Goal: Task Accomplishment & Management: Manage account settings

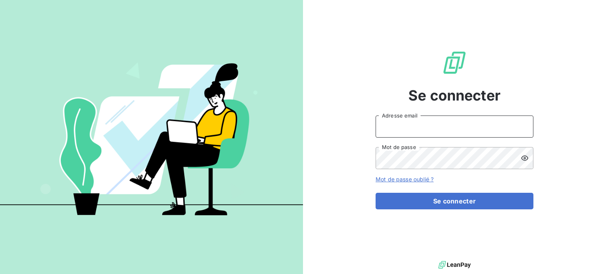
click at [413, 133] on input "Adresse email" at bounding box center [455, 127] width 158 height 22
type input "[PERSON_NAME][EMAIL_ADDRESS][DOMAIN_NAME]"
click at [376, 193] on button "Se connecter" at bounding box center [455, 201] width 158 height 17
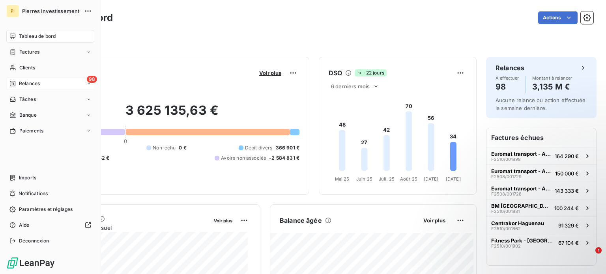
click at [49, 81] on div "98 Relances" at bounding box center [50, 83] width 88 height 13
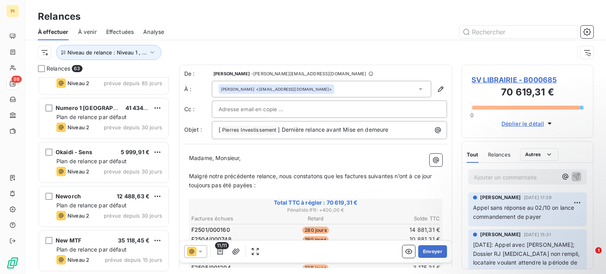
scroll to position [908, 0]
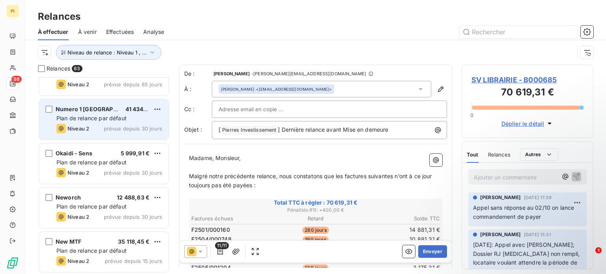
click at [103, 117] on span "Plan de relance par défaut" at bounding box center [91, 118] width 70 height 7
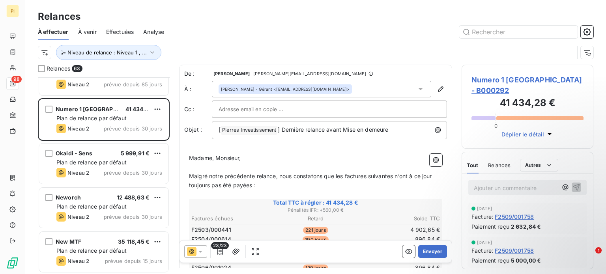
click at [43, 50] on html "PI 98 Relances À effectuer À venir Effectuées Analyse Niveau de relance : Nivea…" at bounding box center [303, 137] width 606 height 274
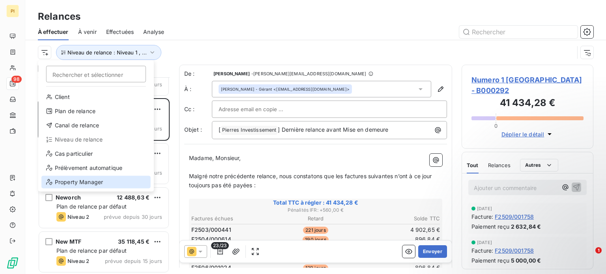
click at [85, 183] on div "Property Manager" at bounding box center [95, 182] width 109 height 13
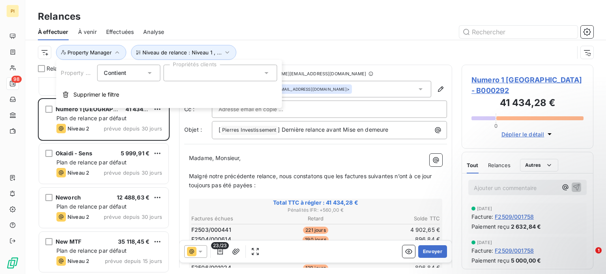
click at [184, 77] on div at bounding box center [220, 73] width 114 height 17
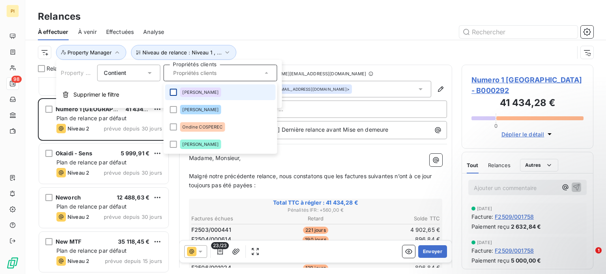
click at [174, 91] on div at bounding box center [173, 92] width 7 height 7
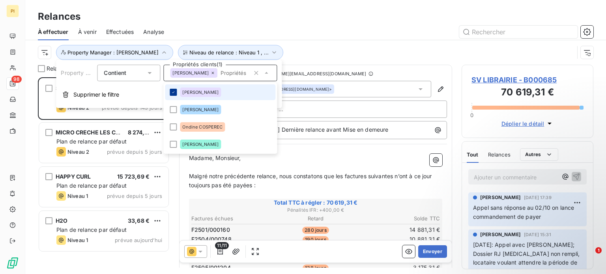
scroll to position [191, 126]
click at [245, 30] on div at bounding box center [384, 32] width 420 height 13
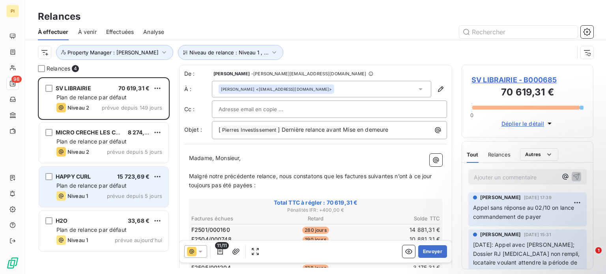
click at [92, 189] on div "HAPPY CURL 15 723,69 € Plan de relance par défaut Niveau 1 prévue depuis 5 jours" at bounding box center [103, 187] width 129 height 40
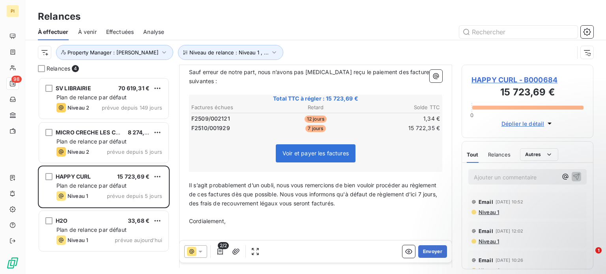
scroll to position [118, 0]
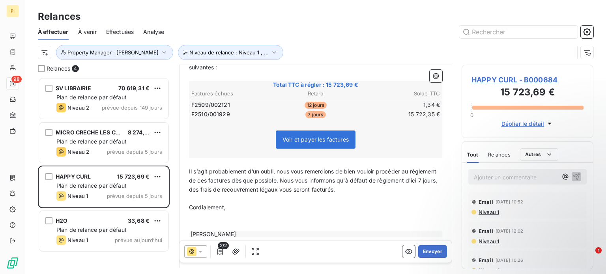
click at [218, 111] on span "F2510/001929" at bounding box center [210, 115] width 39 height 8
click at [290, 134] on span "Voir et payer les factures" at bounding box center [316, 140] width 80 height 18
drag, startPoint x: 293, startPoint y: 131, endPoint x: 272, endPoint y: 161, distance: 36.8
click at [272, 168] on span "Il s’agit probablement d’un oubli, nous vous remercions de bien vouloir procéde…" at bounding box center [314, 180] width 250 height 25
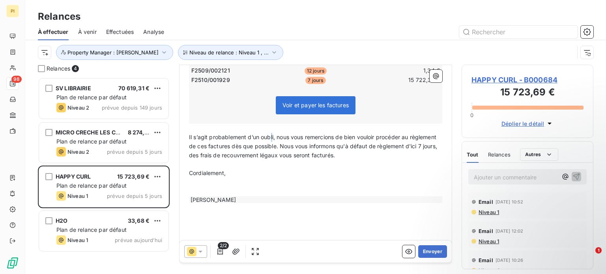
scroll to position [157, 0]
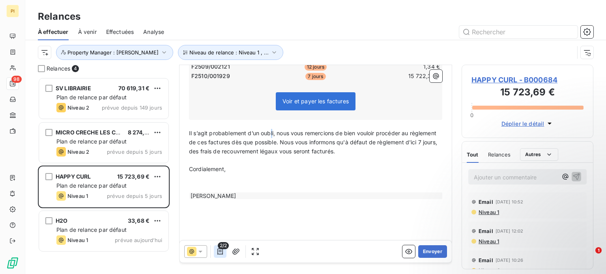
click at [220, 253] on icon "button" at bounding box center [220, 252] width 8 height 8
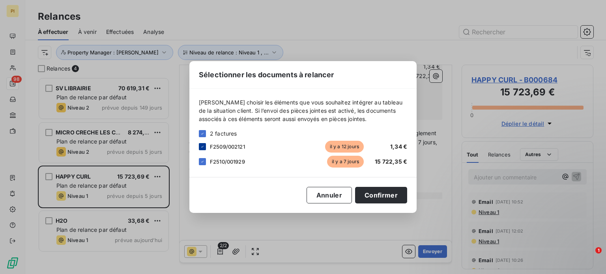
click at [201, 146] on icon at bounding box center [202, 146] width 5 height 5
click at [376, 191] on button "Confirmer" at bounding box center [381, 195] width 52 height 17
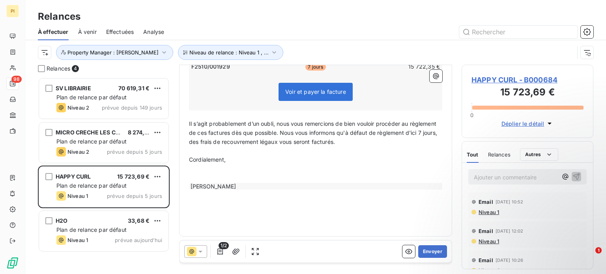
scroll to position [147, 0]
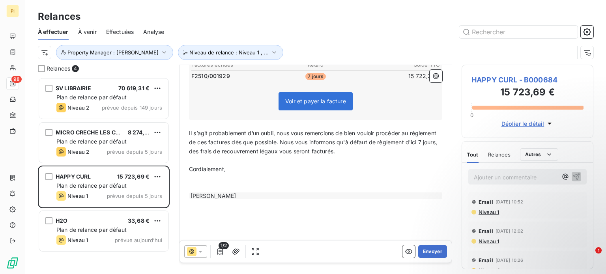
click at [219, 249] on span "1/2" at bounding box center [224, 245] width 10 height 7
click at [221, 252] on icon "button" at bounding box center [221, 252] width 6 height 6
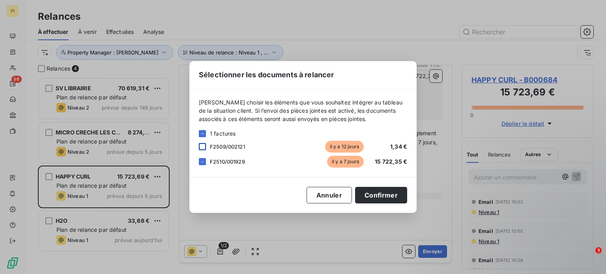
click at [200, 147] on div at bounding box center [202, 146] width 7 height 7
click at [370, 195] on button "Confirmer" at bounding box center [381, 195] width 52 height 17
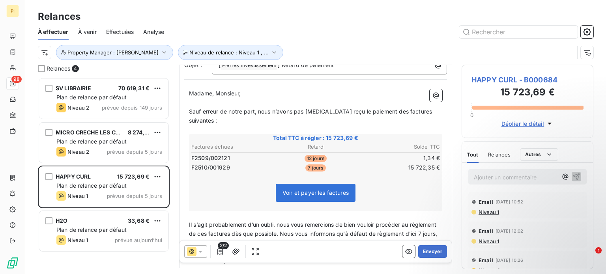
scroll to position [157, 0]
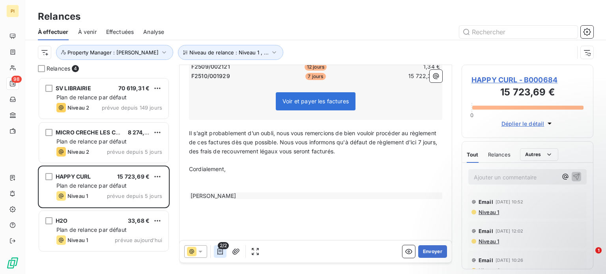
click at [218, 255] on icon "button" at bounding box center [220, 252] width 8 height 8
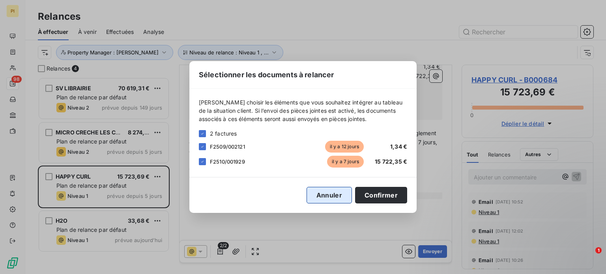
click at [343, 197] on button "Annuler" at bounding box center [329, 195] width 45 height 17
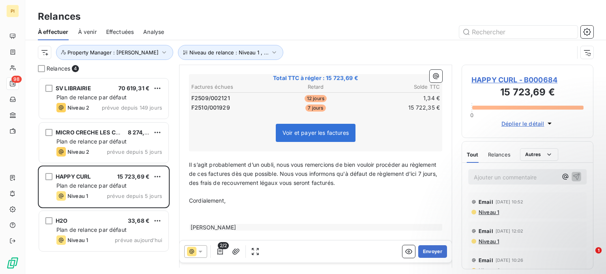
scroll to position [78, 0]
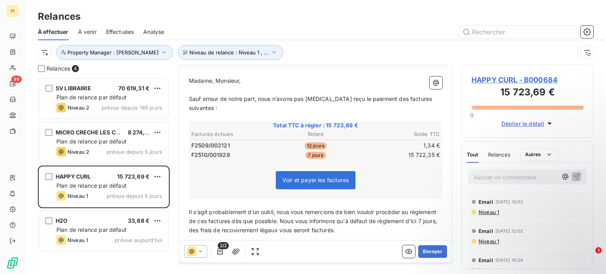
click at [505, 82] on span "HAPPY CURL - B000684" at bounding box center [528, 80] width 112 height 11
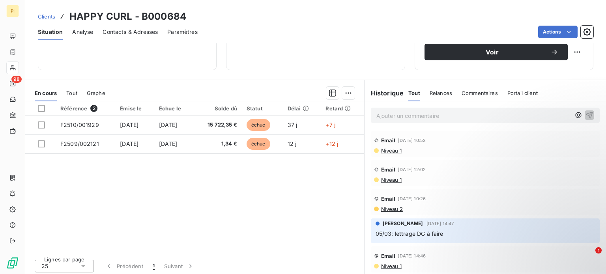
scroll to position [142, 0]
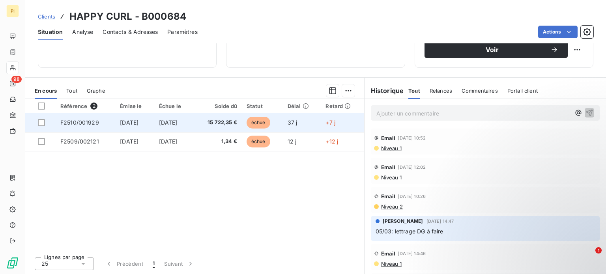
click at [61, 123] on span "F2510/001929" at bounding box center [79, 122] width 39 height 7
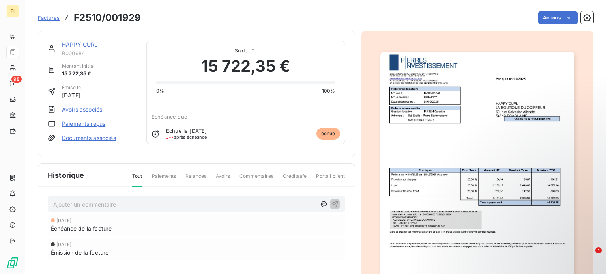
click at [90, 124] on link "Paiements reçus" at bounding box center [83, 124] width 43 height 8
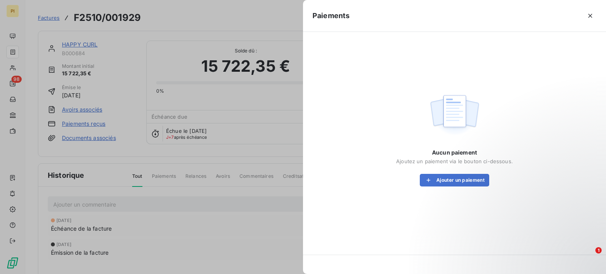
click at [583, 18] on div at bounding box center [473, 15] width 247 height 13
click at [587, 16] on button "button" at bounding box center [590, 15] width 13 height 13
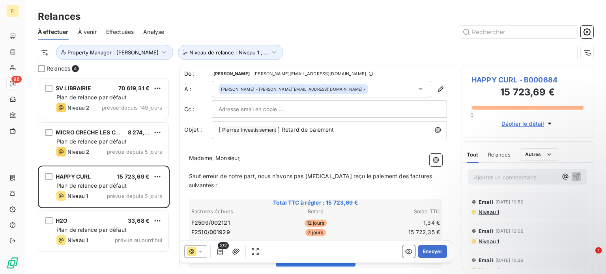
scroll to position [191, 126]
click at [249, 107] on input "text" at bounding box center [261, 109] width 85 height 12
click at [224, 161] on span "Madame, Monsieur," at bounding box center [215, 158] width 52 height 7
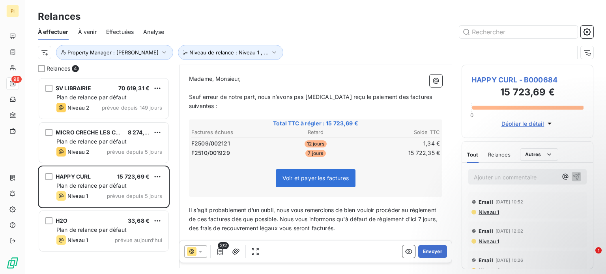
scroll to position [119, 0]
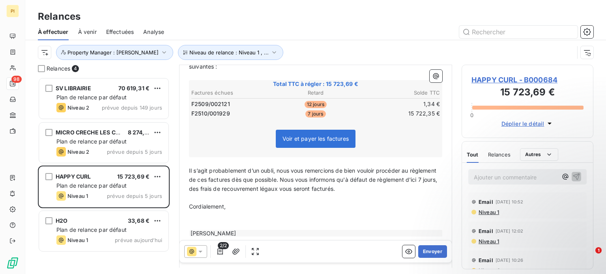
click at [550, 125] on icon "button" at bounding box center [550, 124] width 8 height 8
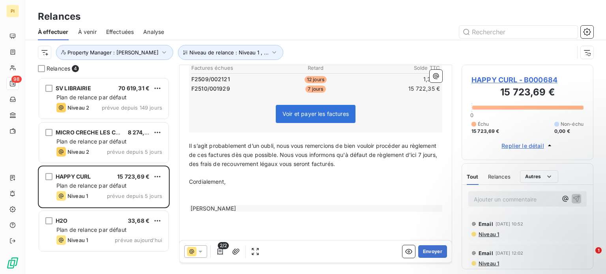
scroll to position [157, 0]
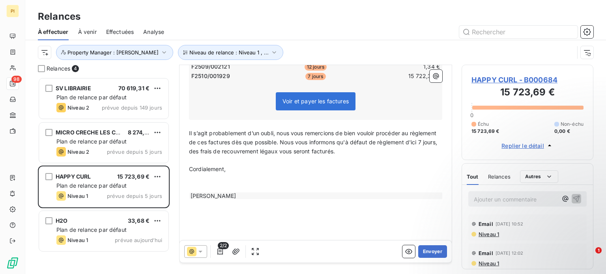
click at [254, 193] on div "[PERSON_NAME]" at bounding box center [315, 196] width 253 height 7
click at [428, 253] on button "Envoyer" at bounding box center [432, 252] width 29 height 13
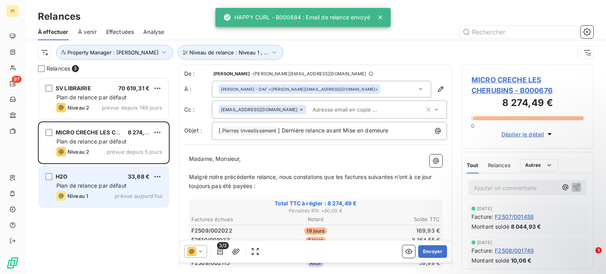
click at [89, 179] on div "H2O 33,68 €" at bounding box center [109, 176] width 106 height 7
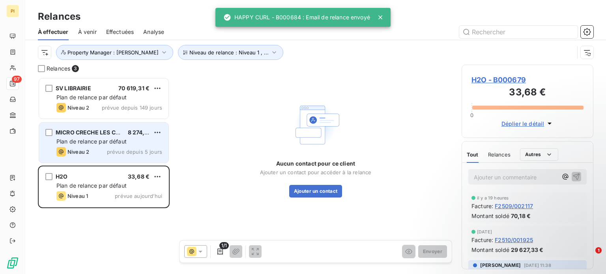
click at [94, 140] on span "Plan de relance par défaut" at bounding box center [91, 141] width 70 height 7
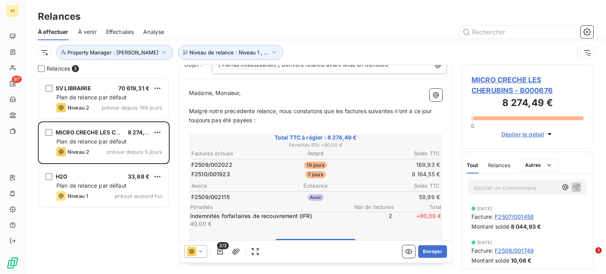
scroll to position [79, 0]
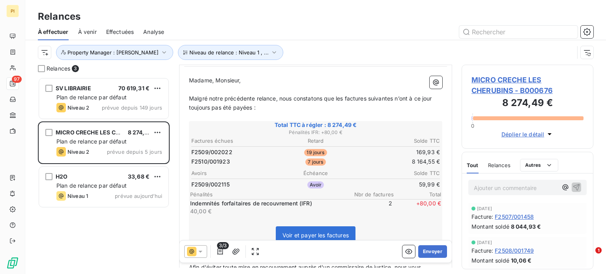
click at [493, 76] on span "MICRO CRECHE LES CHERUBINS - B000676" at bounding box center [528, 85] width 112 height 21
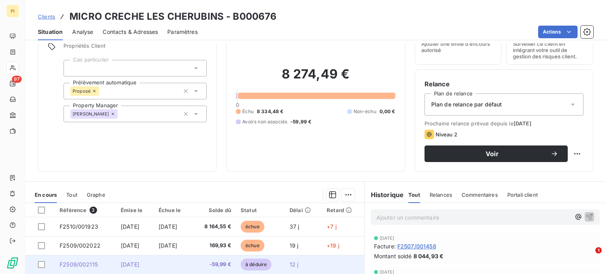
scroll to position [142, 0]
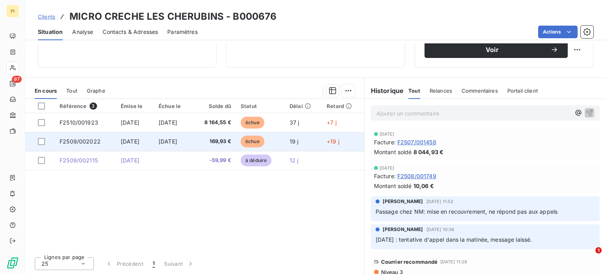
click at [228, 140] on span "169,93 €" at bounding box center [214, 142] width 34 height 8
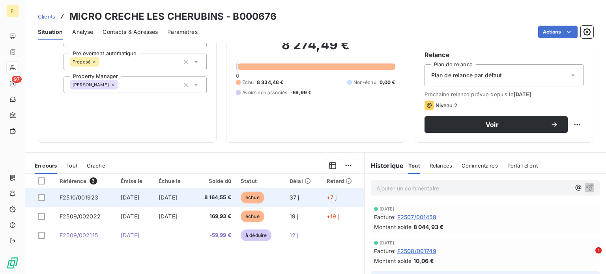
scroll to position [39, 0]
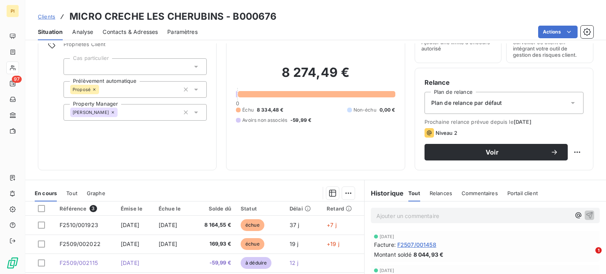
click at [569, 102] on icon at bounding box center [573, 103] width 8 height 8
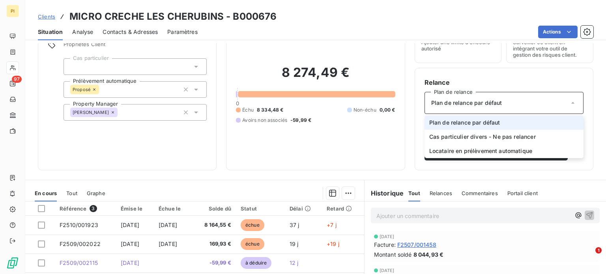
click at [278, 172] on div "Informations client Propriétés Client Cas particulier Prélèvement automatique P…" at bounding box center [315, 158] width 581 height 231
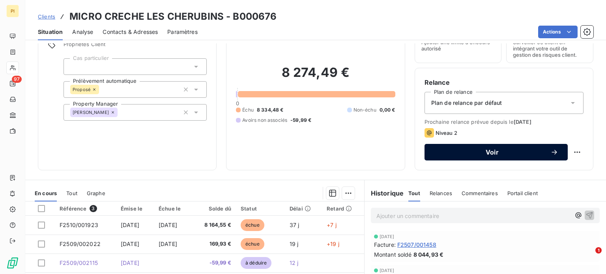
click at [493, 153] on span "Voir" at bounding box center [492, 152] width 116 height 6
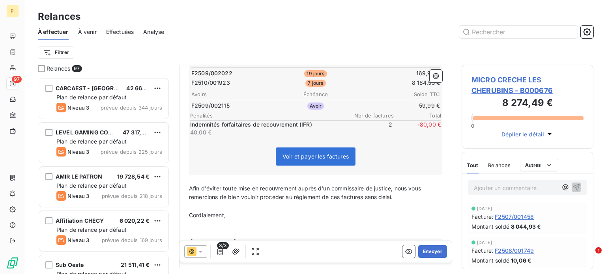
scroll to position [213, 0]
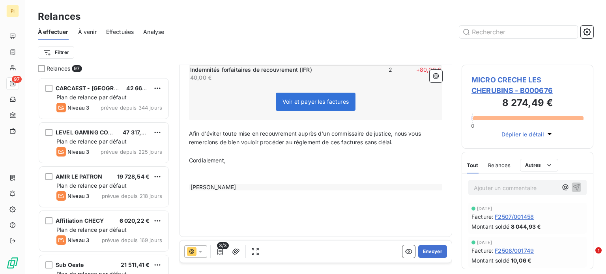
click at [200, 253] on icon at bounding box center [201, 252] width 4 height 2
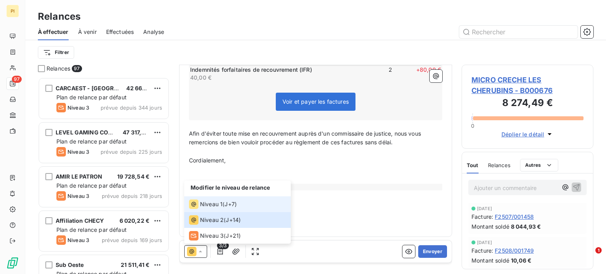
click at [220, 208] on span "Niveau 1" at bounding box center [211, 205] width 23 height 8
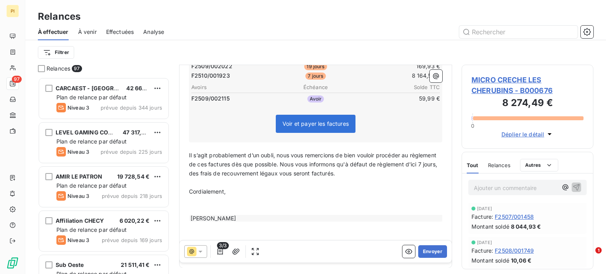
scroll to position [158, 0]
click at [422, 248] on button "Envoyer" at bounding box center [432, 252] width 29 height 13
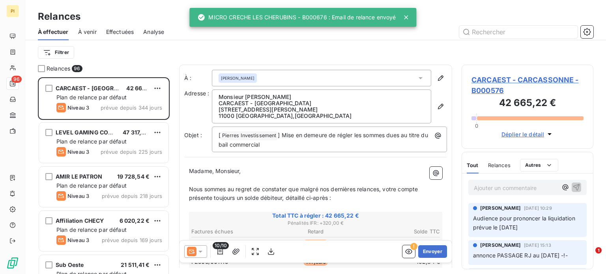
click at [63, 28] on span "À effectuer" at bounding box center [53, 32] width 31 height 8
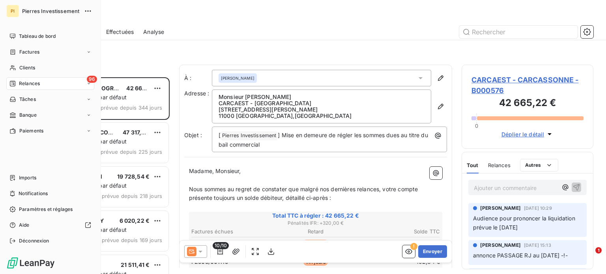
click at [27, 85] on span "Relances" at bounding box center [29, 83] width 21 height 7
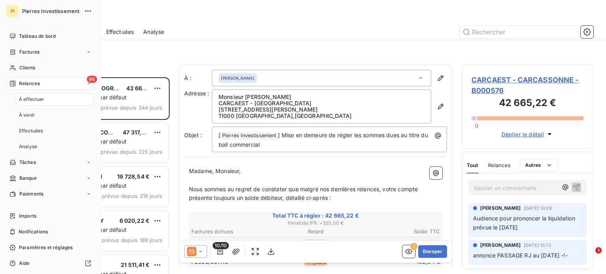
click at [38, 104] on div "À effectuer" at bounding box center [55, 99] width 79 height 13
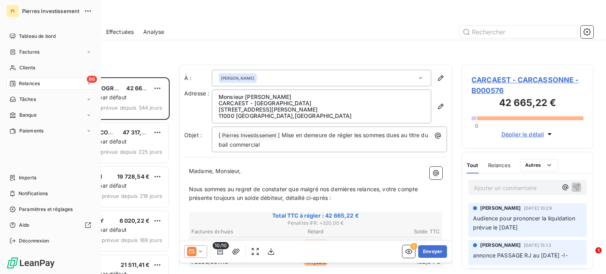
click at [88, 81] on span "96" at bounding box center [92, 79] width 10 height 7
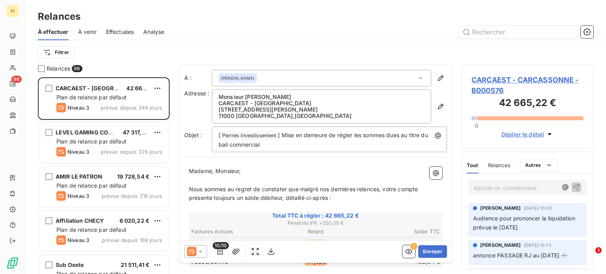
click at [141, 45] on div "Filtrer" at bounding box center [316, 52] width 556 height 15
click at [63, 50] on html "PI 96 Relances À effectuer À venir Effectuées Analyse Filtrer Relances 96 CARCA…" at bounding box center [303, 137] width 606 height 274
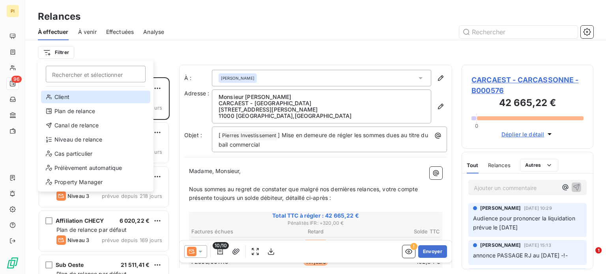
click at [75, 99] on div "Client" at bounding box center [95, 97] width 109 height 13
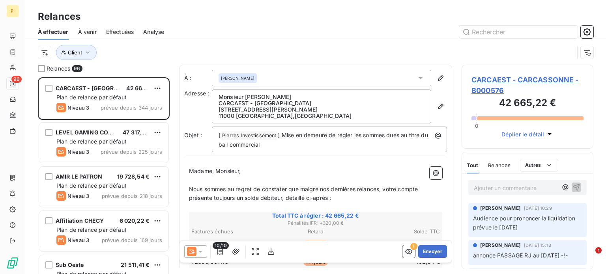
click at [254, 57] on div "Client" at bounding box center [306, 52] width 536 height 15
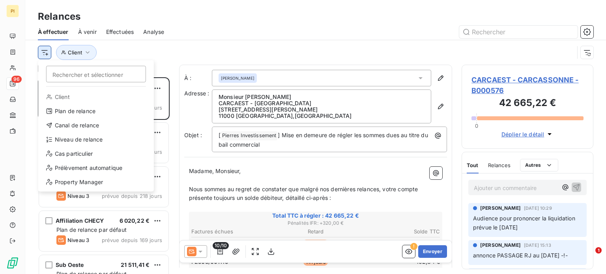
click at [41, 51] on html "PI 96 Relances À effectuer À venir Effectuées Analyse Rechercher et sélectionne…" at bounding box center [303, 137] width 606 height 274
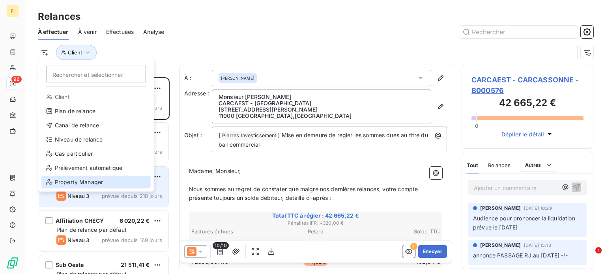
click at [79, 178] on div "Property Manager" at bounding box center [95, 182] width 109 height 13
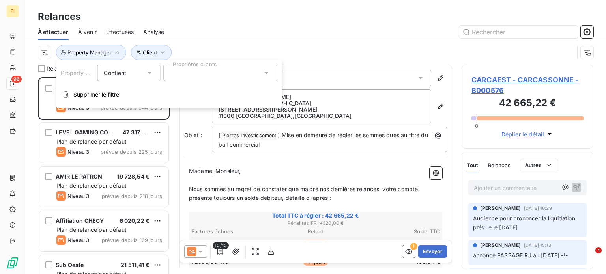
click at [180, 65] on div at bounding box center [220, 73] width 114 height 17
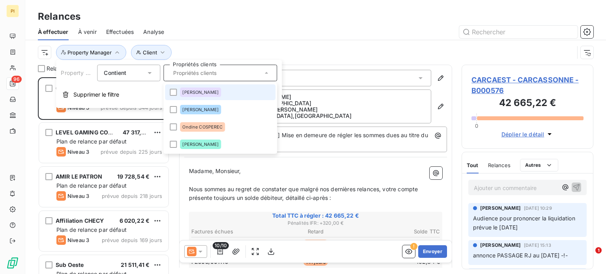
click at [176, 99] on li "[PERSON_NAME]" at bounding box center [220, 92] width 111 height 16
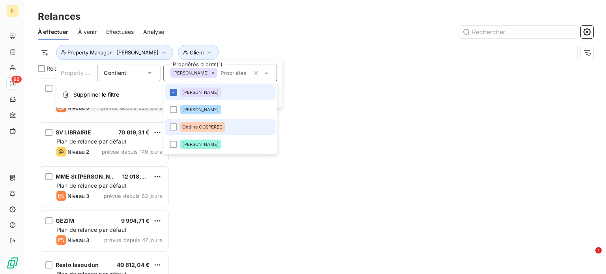
scroll to position [191, 126]
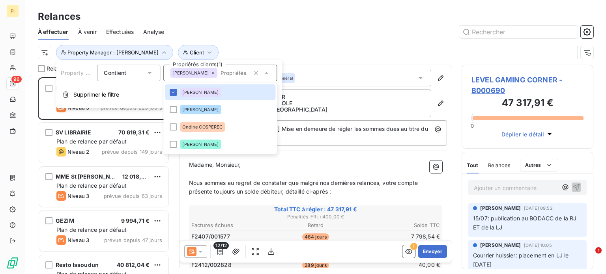
click at [361, 42] on div "Client Property Manager : [PERSON_NAME]" at bounding box center [316, 52] width 556 height 24
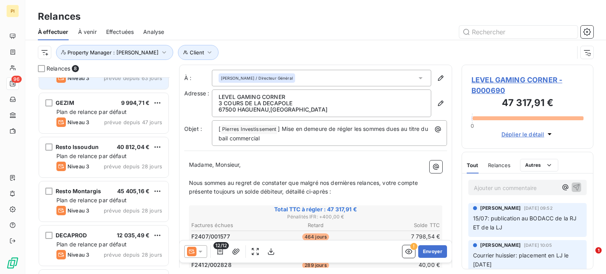
scroll to position [157, 0]
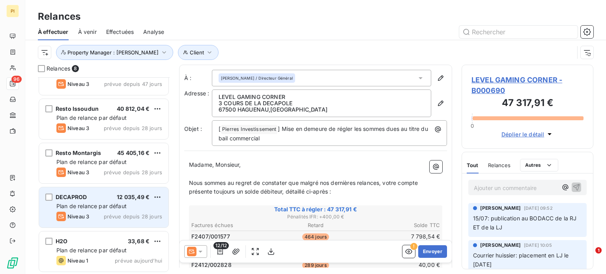
click at [93, 222] on div "DECAPROD 12 035,49 € Plan de relance par défaut Niveau 3 prévue depuis 28 jours" at bounding box center [103, 208] width 129 height 40
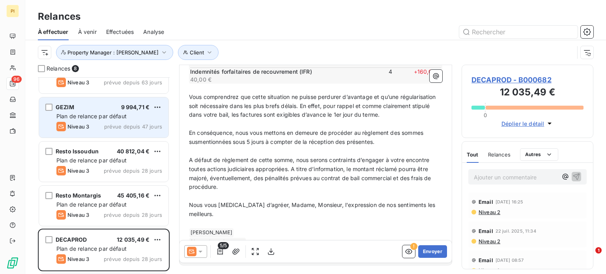
scroll to position [117, 0]
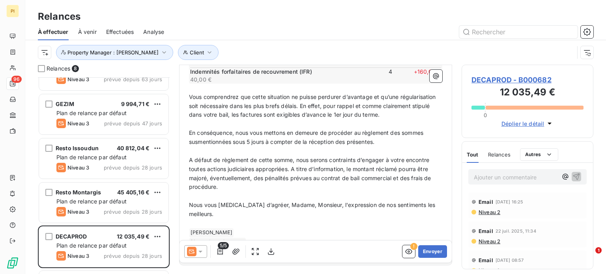
click at [194, 253] on icon at bounding box center [191, 251] width 9 height 9
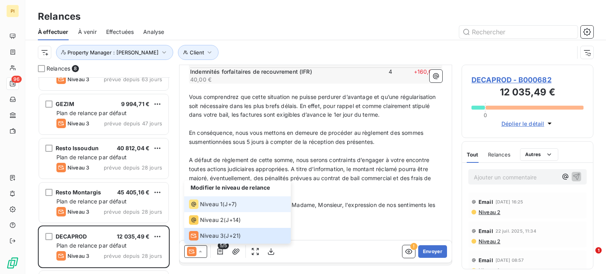
click at [217, 202] on span "Niveau 1" at bounding box center [211, 205] width 23 height 8
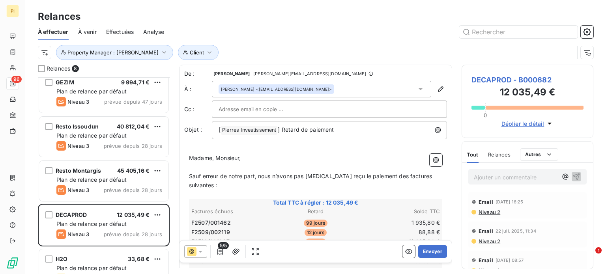
scroll to position [157, 0]
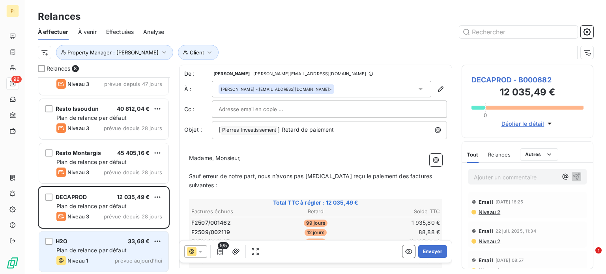
click at [95, 243] on div "H2O 33,68 €" at bounding box center [109, 241] width 106 height 7
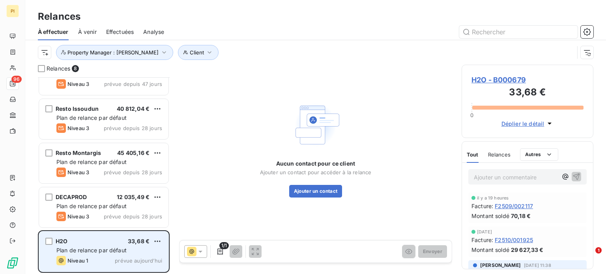
click at [94, 243] on div "H2O 33,68 €" at bounding box center [109, 241] width 106 height 7
click at [80, 249] on span "Plan de relance par défaut" at bounding box center [91, 250] width 70 height 7
click at [68, 249] on span "Plan de relance par défaut" at bounding box center [91, 250] width 70 height 7
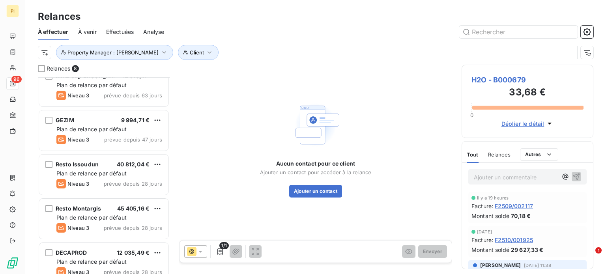
scroll to position [157, 0]
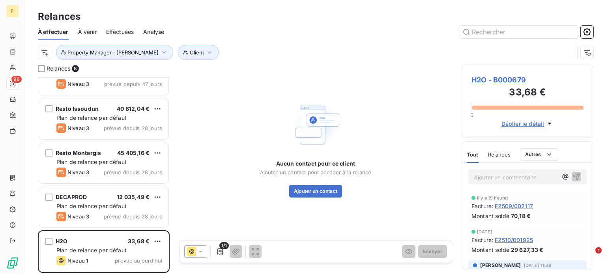
click at [523, 122] on span "Déplier le détail" at bounding box center [523, 124] width 43 height 8
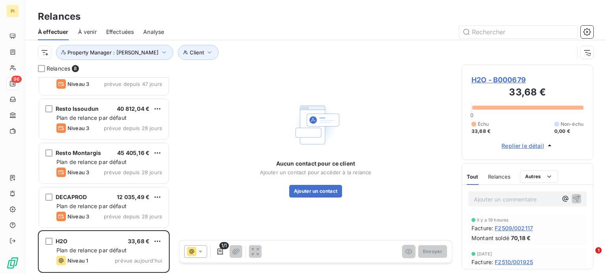
click at [503, 77] on span "H2O - B000679" at bounding box center [528, 80] width 112 height 11
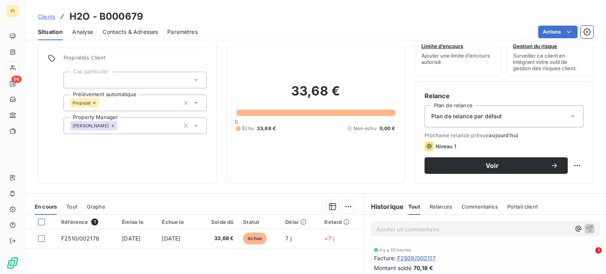
scroll to position [39, 0]
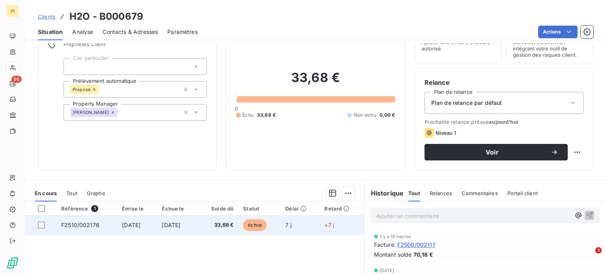
click at [85, 227] on span "F2510/002176" at bounding box center [80, 225] width 38 height 7
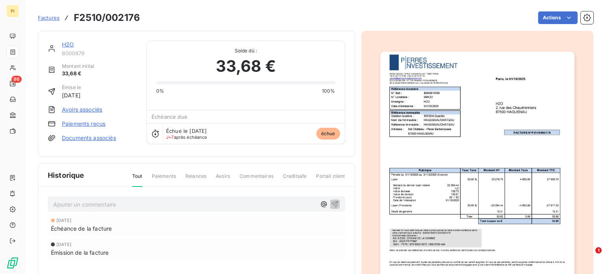
click at [44, 19] on span "Factures" at bounding box center [49, 18] width 22 height 6
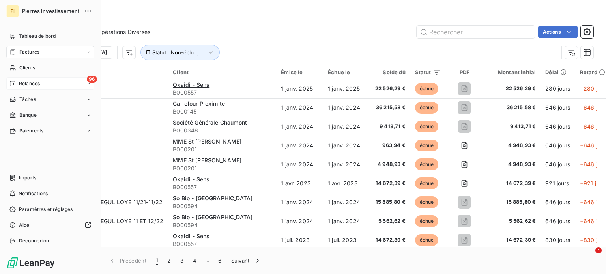
click at [43, 84] on div "96 Relances" at bounding box center [50, 83] width 88 height 13
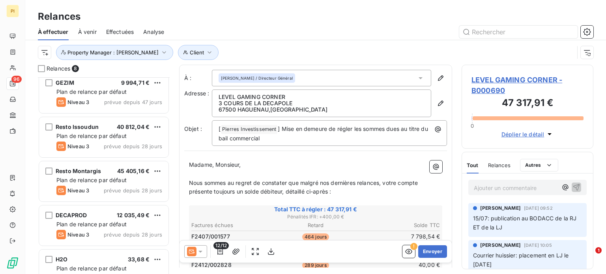
scroll to position [157, 0]
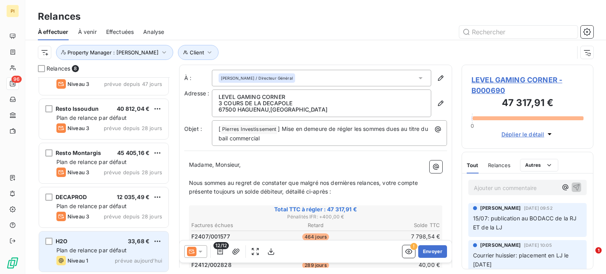
click at [90, 245] on div "H2O 33,68 € Plan de relance par défaut Niveau 1 prévue [DATE]" at bounding box center [103, 252] width 129 height 40
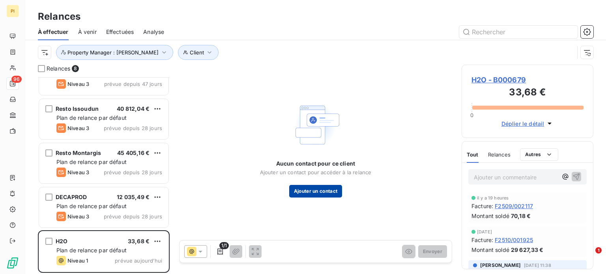
click at [310, 195] on button "Ajouter un contact" at bounding box center [315, 191] width 53 height 13
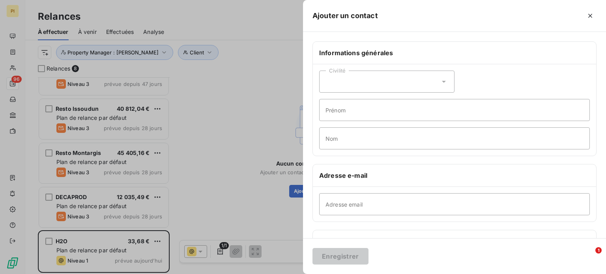
click at [282, 193] on div at bounding box center [303, 137] width 606 height 274
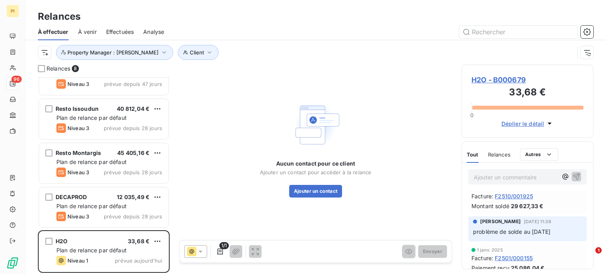
scroll to position [51, 0]
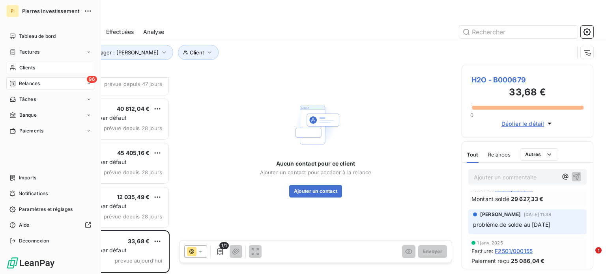
click at [57, 67] on div "Clients" at bounding box center [50, 68] width 88 height 13
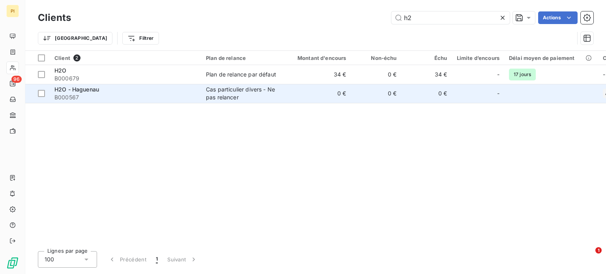
type input "h2"
click at [66, 84] on td "H2O - Haguenau B000567" at bounding box center [126, 93] width 152 height 19
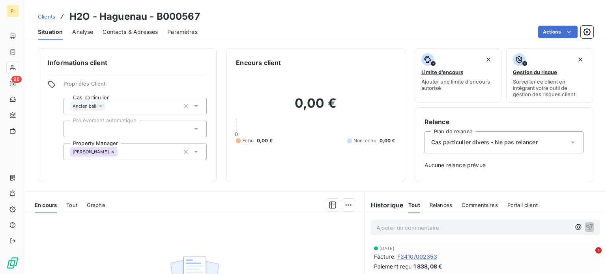
click at [133, 34] on span "Contacts & Adresses" at bounding box center [130, 32] width 55 height 8
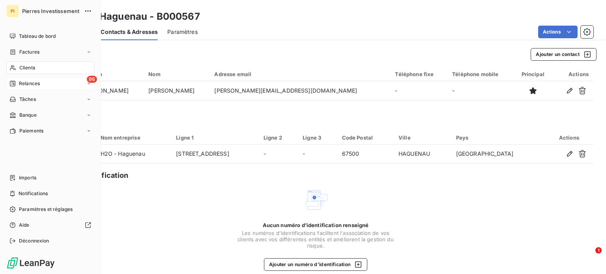
click at [46, 80] on div "96 Relances" at bounding box center [50, 83] width 88 height 13
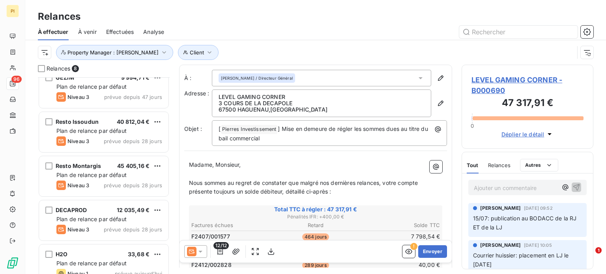
scroll to position [157, 0]
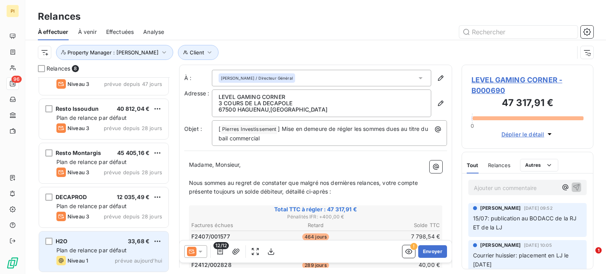
click at [86, 245] on div "H2O 33,68 € Plan de relance par défaut Niveau 1 prévue [DATE]" at bounding box center [103, 252] width 129 height 40
